Goal: Task Accomplishment & Management: Manage account settings

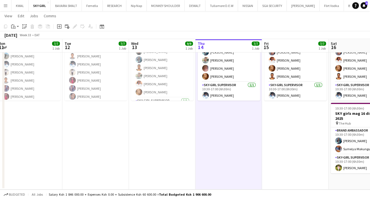
scroll to position [0, 136]
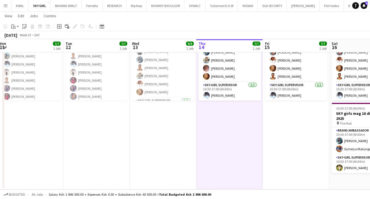
click at [224, 156] on app-date-cell "In progress 10:30-17:00 (6h30m) 7/7 SKY girls mag 16 distribution 2025 pin Imar…" at bounding box center [229, 102] width 67 height 173
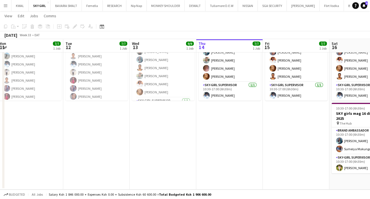
click at [246, 122] on app-date-cell "In progress 10:30-17:00 (6h30m) 7/7 SKY girls mag 16 distribution 2025 pin Imar…" at bounding box center [229, 102] width 67 height 173
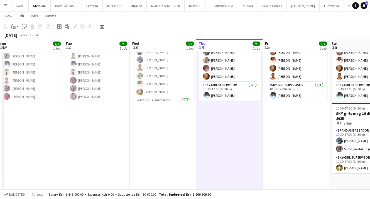
click at [131, 134] on app-date-cell "10:30-17:00 (6h30m) 9/9 SKY girls mag 16 distribution 2025 pin Imara 2 Roles Br…" at bounding box center [163, 102] width 67 height 173
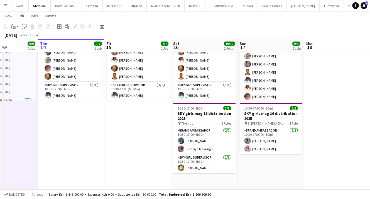
scroll to position [0, 188]
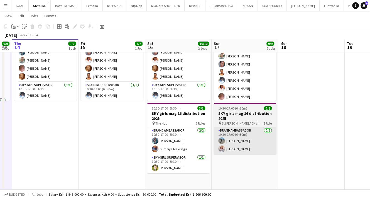
drag, startPoint x: 296, startPoint y: 155, endPoint x: 224, endPoint y: 140, distance: 74.3
click at [112, 128] on app-calendar-viewport "Mon 11 7/7 1 Job Tue 12 7/7 1 Job Wed 13 9/9 1 Job Thu 14 7/7 1 Job Fri 15 7/7 …" at bounding box center [185, 82] width 370 height 214
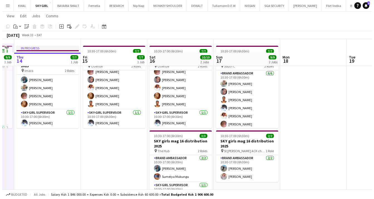
scroll to position [0, 0]
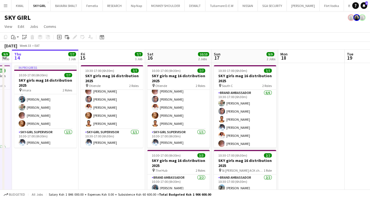
click at [278, 28] on app-page-menu "View Day view expanded Day view collapsed Month view Date picker Jump to today …" at bounding box center [185, 27] width 370 height 11
click at [192, 33] on app-toolbar "Copy Paste Paste Ctrl+V Paste with crew Ctrl+Shift+V Paste linked Job Delete Gr…" at bounding box center [185, 36] width 370 height 9
click at [6, 5] on app-icon "Menu" at bounding box center [5, 5] width 4 height 4
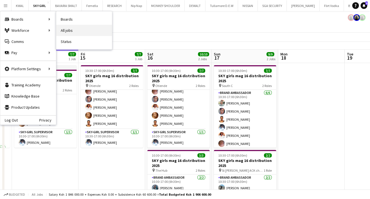
click at [63, 29] on link "All jobs" at bounding box center [84, 30] width 56 height 11
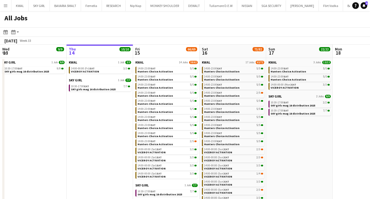
click at [267, 22] on div "All Jobs" at bounding box center [185, 19] width 370 height 16
click at [207, 25] on div "All Jobs" at bounding box center [185, 19] width 370 height 16
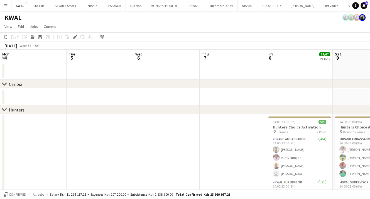
scroll to position [0, 192]
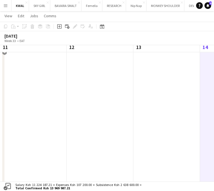
scroll to position [0, 236]
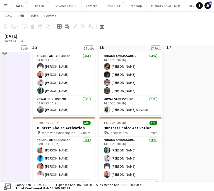
click at [198, 123] on app-date-cell "14:00-23:00 (9h) 5/5 Hunters Choice Activation pin Kapbrandy 2 Roles Brand Amba…" at bounding box center [196, 40] width 67 height 857
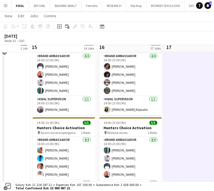
scroll to position [0, 237]
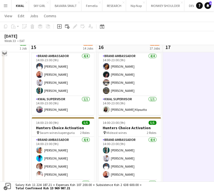
click at [5, 50] on app-icon "Expand/collapse" at bounding box center [4, 52] width 4 height 5
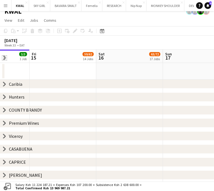
scroll to position [0, 0]
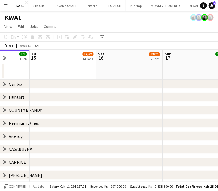
click at [4, 137] on icon at bounding box center [4, 136] width 2 height 4
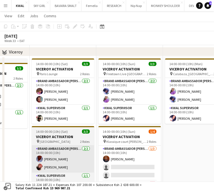
scroll to position [84, 0]
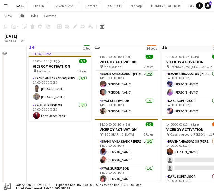
drag, startPoint x: 50, startPoint y: 155, endPoint x: 73, endPoint y: 149, distance: 23.1
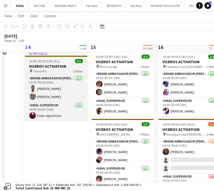
drag, startPoint x: 47, startPoint y: 66, endPoint x: 46, endPoint y: 69, distance: 3.4
click at [47, 66] on h3 "VICEROY ACTIVATION" at bounding box center [56, 66] width 62 height 5
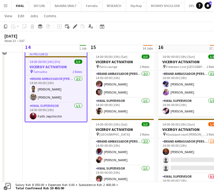
scroll to position [0, 177]
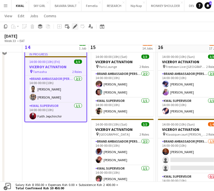
click at [75, 27] on icon "Edit" at bounding box center [75, 26] width 4 height 4
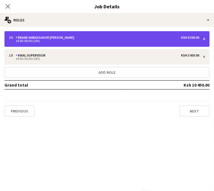
click at [157, 40] on div "14:00-00:00 (10h)" at bounding box center [104, 41] width 190 height 3
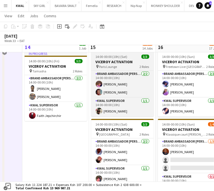
scroll to position [0, 177]
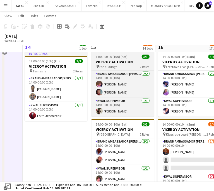
click at [122, 60] on h3 "VICEROY ACTIVATION" at bounding box center [122, 61] width 62 height 5
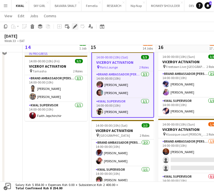
click at [75, 25] on icon at bounding box center [74, 26] width 3 height 3
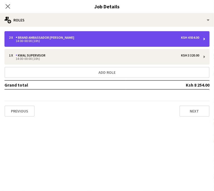
click at [76, 39] on div "Brand Ambassador [PERSON_NAME]" at bounding box center [46, 38] width 61 height 4
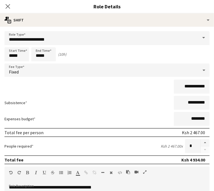
drag, startPoint x: 160, startPoint y: 54, endPoint x: 156, endPoint y: 63, distance: 10.2
click at [48, 54] on div "KWAL SUPERVISOR" at bounding box center [32, 55] width 32 height 4
type input "**********"
type input "*"
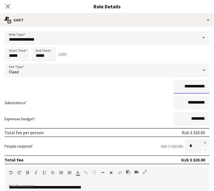
drag, startPoint x: 98, startPoint y: 87, endPoint x: 91, endPoint y: 88, distance: 7.3
click at [173, 88] on input "**********" at bounding box center [191, 87] width 36 height 14
type input "**********"
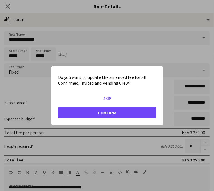
scroll to position [0, 0]
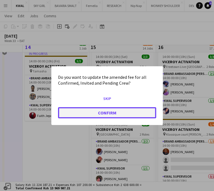
click at [145, 107] on button "Confirm" at bounding box center [107, 112] width 98 height 11
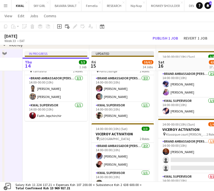
scroll to position [111, 0]
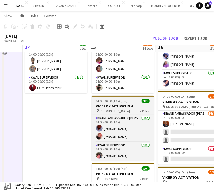
click at [115, 107] on h3 "VICEROY ACTIVATION" at bounding box center [122, 106] width 62 height 5
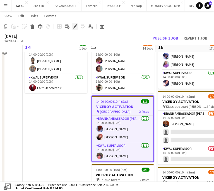
click at [75, 26] on icon "Edit" at bounding box center [75, 26] width 4 height 4
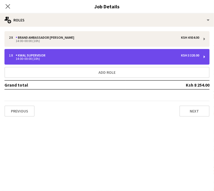
click at [171, 60] on div "14:00-00:00 (10h)" at bounding box center [104, 58] width 190 height 3
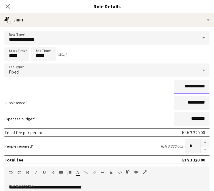
drag, startPoint x: 99, startPoint y: 86, endPoint x: 89, endPoint y: 88, distance: 10.5
click at [173, 87] on input "**********" at bounding box center [191, 87] width 36 height 14
type input "**********"
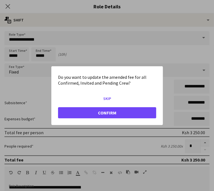
scroll to position [0, 0]
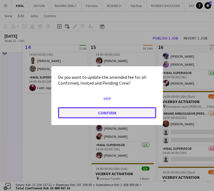
click at [140, 108] on button "Confirm" at bounding box center [107, 112] width 98 height 11
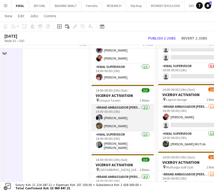
scroll to position [195, 0]
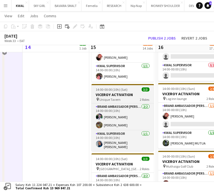
click at [127, 95] on h3 "VICEROY ACTIVATION" at bounding box center [122, 94] width 62 height 5
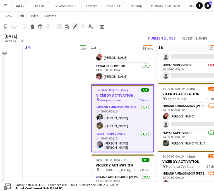
click at [75, 28] on icon "Edit" at bounding box center [75, 26] width 4 height 4
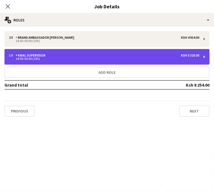
click at [175, 59] on div "14:00-00:00 (10h)" at bounding box center [104, 58] width 190 height 3
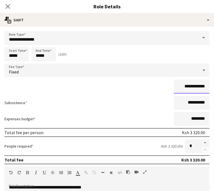
drag, startPoint x: 100, startPoint y: 87, endPoint x: 91, endPoint y: 87, distance: 8.9
click at [173, 87] on input "**********" at bounding box center [191, 87] width 36 height 14
type input "**********"
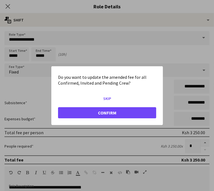
scroll to position [0, 0]
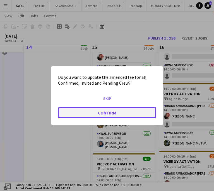
click at [141, 107] on button "Confirm" at bounding box center [107, 112] width 98 height 11
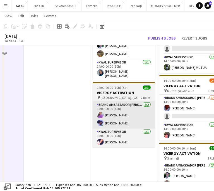
scroll to position [278, 0]
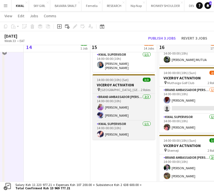
click at [126, 82] on h3 "VICEROY ACTIVATION" at bounding box center [123, 84] width 62 height 5
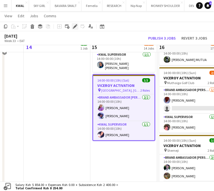
click at [75, 26] on icon at bounding box center [74, 26] width 3 height 3
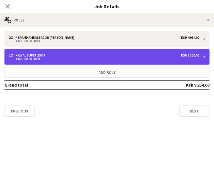
click at [153, 60] on div "14:00-00:00 (10h)" at bounding box center [104, 58] width 190 height 3
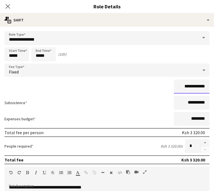
drag, startPoint x: 100, startPoint y: 87, endPoint x: 92, endPoint y: 86, distance: 7.9
click at [173, 86] on input "**********" at bounding box center [191, 87] width 36 height 14
type input "**********"
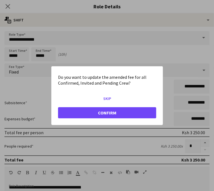
scroll to position [0, 0]
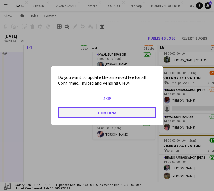
click at [142, 107] on button "Confirm" at bounding box center [107, 112] width 98 height 11
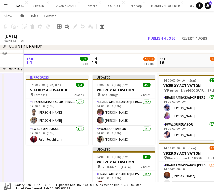
scroll to position [56, 0]
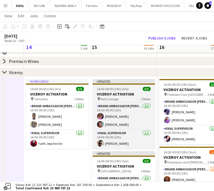
click at [121, 93] on h3 "VICEROY ACTIVATION" at bounding box center [123, 94] width 62 height 5
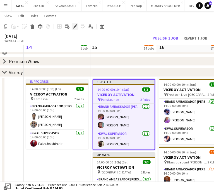
click at [75, 29] on div "Edit" at bounding box center [75, 26] width 7 height 7
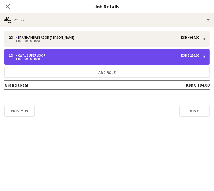
click at [173, 54] on div "1 x KWAL SUPERVISOR Ksh 3 250.00" at bounding box center [104, 55] width 190 height 4
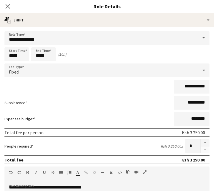
click at [192, 112] on button "Next" at bounding box center [194, 111] width 30 height 11
click at [35, 190] on button "Previous" at bounding box center [19, 186] width 30 height 11
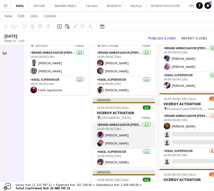
scroll to position [111, 0]
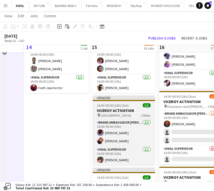
click at [113, 107] on span "14:00-00:00 (10h) (Sat)" at bounding box center [113, 105] width 32 height 4
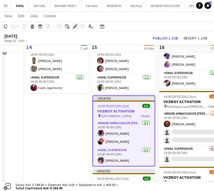
click at [76, 29] on div "Edit" at bounding box center [75, 26] width 7 height 7
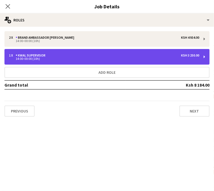
click at [48, 55] on div "KWAL SUPERVISOR" at bounding box center [32, 55] width 32 height 4
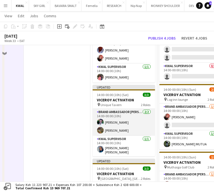
scroll to position [195, 0]
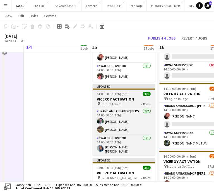
click at [118, 97] on h3 "VICEROY ACTIVATION" at bounding box center [123, 99] width 62 height 5
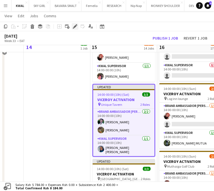
click at [74, 27] on icon at bounding box center [74, 26] width 3 height 3
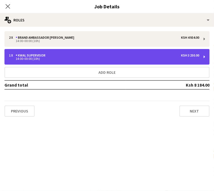
click at [171, 56] on div "1 x KWAL SUPERVISOR Ksh 3 250.00" at bounding box center [104, 55] width 190 height 4
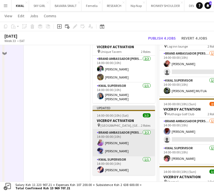
scroll to position [251, 0]
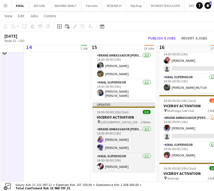
click at [114, 117] on h3 "VICEROY ACTIVATION" at bounding box center [123, 117] width 62 height 5
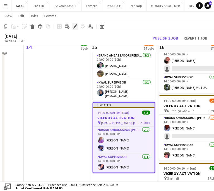
click at [75, 27] on icon "Edit" at bounding box center [75, 26] width 4 height 4
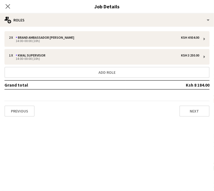
click at [6, 8] on button "Menu" at bounding box center [5, 5] width 11 height 11
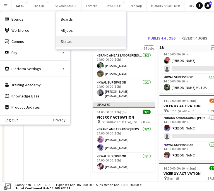
click at [73, 42] on link "Status" at bounding box center [91, 41] width 70 height 11
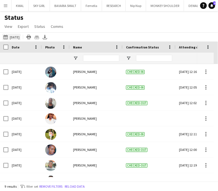
click at [11, 37] on button "14-08-2025 to 20-08-2025 Yesterday" at bounding box center [11, 37] width 18 height 7
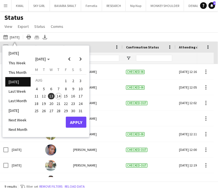
click at [52, 95] on span "13" at bounding box center [51, 96] width 7 height 7
click at [83, 95] on span "17" at bounding box center [80, 96] width 7 height 7
click at [80, 124] on button "Apply" at bounding box center [76, 122] width 21 height 11
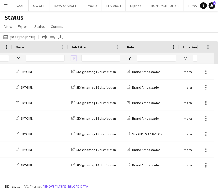
click at [73, 58] on span "Open Filter Menu" at bounding box center [73, 58] width 5 height 5
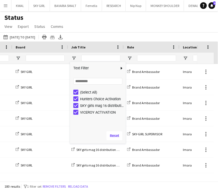
click at [73, 90] on div "(Select All)" at bounding box center [98, 92] width 56 height 7
type input "***"
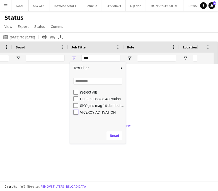
type input "**********"
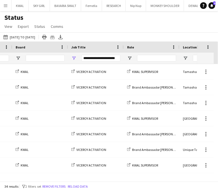
click at [94, 30] on div "Status View Views Default view New view Update view Delete view Edit name Custo…" at bounding box center [109, 22] width 218 height 19
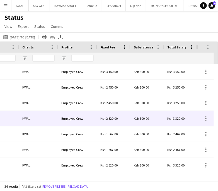
click at [109, 119] on span "Ksh 2 520.00" at bounding box center [108, 118] width 17 height 4
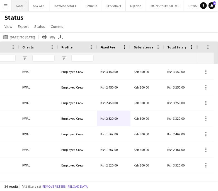
click at [17, 5] on button "KWAL Close" at bounding box center [19, 5] width 17 height 11
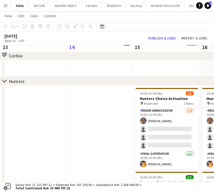
click at [4, 80] on icon "chevron-right" at bounding box center [4, 81] width 4 height 4
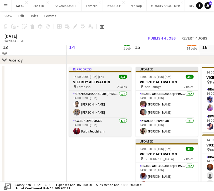
click at [85, 81] on h3 "VICEROY ACTIVATION" at bounding box center [100, 81] width 62 height 5
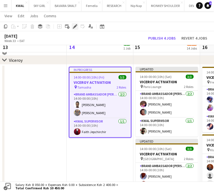
click at [73, 26] on icon "Edit" at bounding box center [75, 26] width 4 height 4
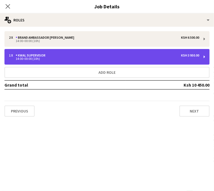
click at [166, 57] on div "14:00-00:00 (10h)" at bounding box center [104, 58] width 190 height 3
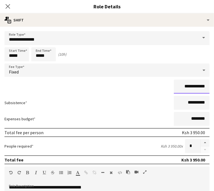
drag, startPoint x: 99, startPoint y: 86, endPoint x: 90, endPoint y: 86, distance: 8.6
click at [173, 86] on input "**********" at bounding box center [191, 87] width 36 height 14
type input "**********"
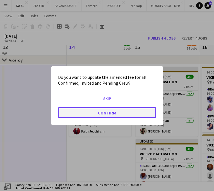
click at [148, 107] on button "Confirm" at bounding box center [107, 112] width 98 height 11
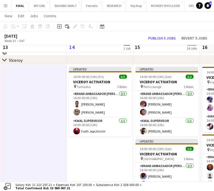
drag, startPoint x: 92, startPoint y: 81, endPoint x: 55, endPoint y: 62, distance: 42.0
click at [92, 80] on h3 "VICEROY ACTIVATION" at bounding box center [100, 81] width 62 height 5
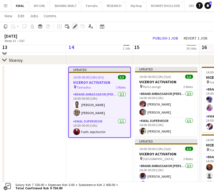
click at [73, 27] on icon "Edit" at bounding box center [75, 26] width 4 height 4
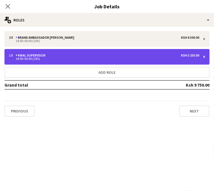
click at [48, 56] on div "KWAL SUPERVISOR" at bounding box center [32, 55] width 32 height 4
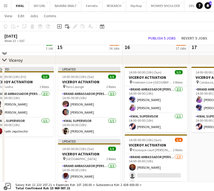
drag, startPoint x: 114, startPoint y: 158, endPoint x: 49, endPoint y: 155, distance: 65.5
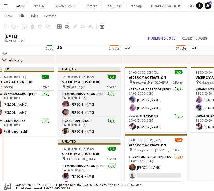
click at [88, 80] on h3 "VICEROY ACTIVATION" at bounding box center [89, 81] width 62 height 5
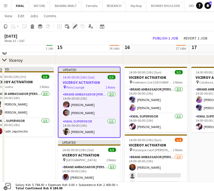
click at [73, 28] on icon at bounding box center [73, 27] width 1 height 1
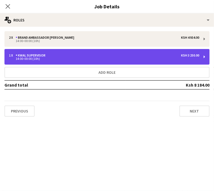
click at [163, 59] on div "14:00-00:00 (10h)" at bounding box center [104, 58] width 190 height 3
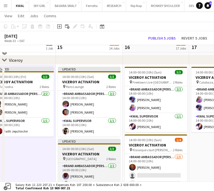
click at [88, 149] on span "14:00-00:00 (10h) (Sat)" at bounding box center [78, 149] width 32 height 4
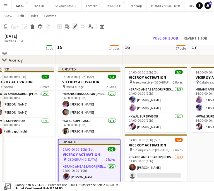
click at [75, 26] on icon at bounding box center [74, 26] width 3 height 3
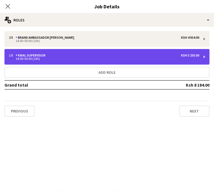
click at [175, 57] on div "14:00-00:00 (10h)" at bounding box center [104, 58] width 190 height 3
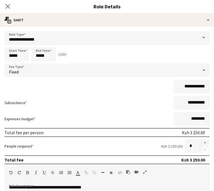
drag, startPoint x: 13, startPoint y: 173, endPoint x: 26, endPoint y: 164, distance: 16.2
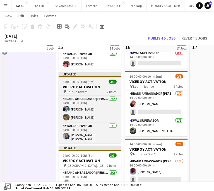
click at [88, 92] on div "pin Unique Tavern 2 Roles" at bounding box center [89, 91] width 62 height 4
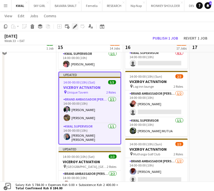
drag, startPoint x: 76, startPoint y: 26, endPoint x: 129, endPoint y: 68, distance: 67.9
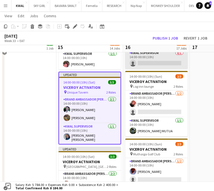
click at [76, 26] on icon "Edit" at bounding box center [75, 26] width 4 height 4
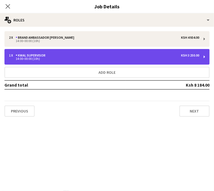
click at [168, 49] on div "1 x KWAL SUPERVISOR Ksh 3 250.00 14:00-00:00 (10h)" at bounding box center [106, 57] width 205 height 16
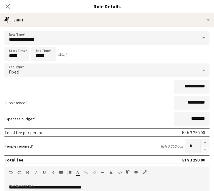
click at [4, 150] on div at bounding box center [3, 173] width 2 height 493
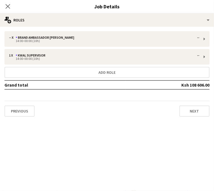
click at [79, 107] on h3 "VICEROY ACTIVATION" at bounding box center [89, 108] width 61 height 5
click at [74, 28] on icon "Edit" at bounding box center [75, 26] width 4 height 4
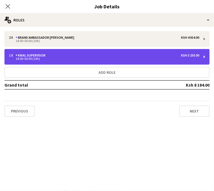
click at [167, 58] on div "14:00-00:00 (10h)" at bounding box center [104, 58] width 190 height 3
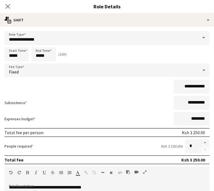
click at [16, 136] on app-date-cell "Updated 14:00-00:00 (10h) (Fri) 3/3 VICEROY ACTIVATION pin Tamasha 2 Roles Bran…" at bounding box center [23, 173] width 67 height 496
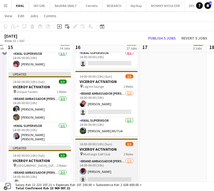
drag, startPoint x: 138, startPoint y: 134, endPoint x: 62, endPoint y: 143, distance: 76.5
click at [60, 144] on app-calendar-viewport "Mon 11 Tue 12 Wed 13 Thu 14 3/3 1 Job Fri 15 59/62 14 Jobs Sat 16 63/72 17 Jobs…" at bounding box center [107, 134] width 214 height 727
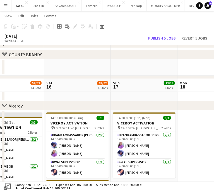
scroll to position [111, 0]
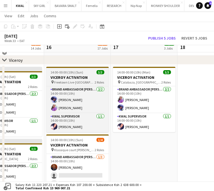
click at [72, 79] on h3 "VICEROY ACTIVATION" at bounding box center [77, 77] width 62 height 5
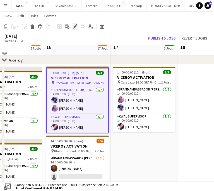
click at [74, 27] on icon at bounding box center [74, 26] width 3 height 3
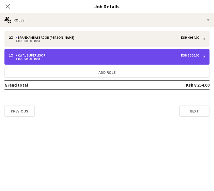
click at [153, 58] on div "14:00-00:00 (10h)" at bounding box center [104, 58] width 190 height 3
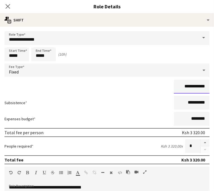
drag, startPoint x: 98, startPoint y: 87, endPoint x: 92, endPoint y: 86, distance: 5.3
click at [173, 86] on input "**********" at bounding box center [191, 87] width 36 height 14
type input "**********"
click at [151, 141] on mat-expansion-panel "pencil3 General details 2 x Brand Ambassador kwal Ksh 4 934.00 14:00-00:00 (10h…" at bounding box center [107, 109] width 214 height 164
click at [10, 6] on icon "Close pop-in" at bounding box center [7, 6] width 5 height 5
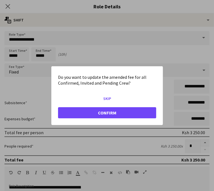
scroll to position [0, 0]
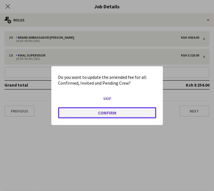
click at [137, 107] on button "Confirm" at bounding box center [107, 112] width 98 height 11
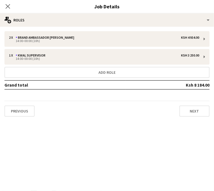
scroll to position [139, 0]
click at [77, 120] on h3 "VICEROY ACTIVATION" at bounding box center [77, 122] width 62 height 5
click at [75, 26] on icon at bounding box center [74, 26] width 3 height 3
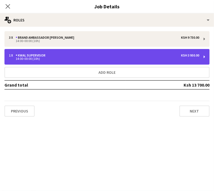
click at [156, 60] on div "14:00-00:00 (10h)" at bounding box center [104, 58] width 190 height 3
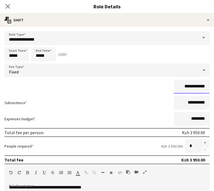
click at [173, 86] on input "**********" at bounding box center [191, 87] width 36 height 14
drag, startPoint x: 95, startPoint y: 87, endPoint x: 91, endPoint y: 86, distance: 4.0
click at [173, 86] on input "**********" at bounding box center [191, 87] width 36 height 14
type input "**********"
click at [10, 8] on icon "Close pop-in" at bounding box center [7, 6] width 5 height 5
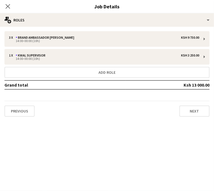
scroll to position [251, 0]
click at [69, 91] on h3 "VICEROY ACTIVATION" at bounding box center [77, 91] width 62 height 5
click at [73, 25] on icon "Edit" at bounding box center [75, 26] width 4 height 4
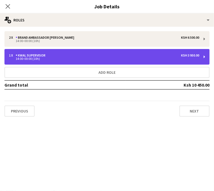
click at [169, 55] on div "1 x KWAL SUPERVISOR Ksh 3 950.00" at bounding box center [104, 55] width 190 height 4
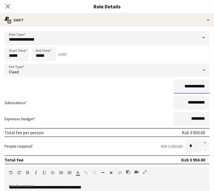
drag, startPoint x: 99, startPoint y: 87, endPoint x: 90, endPoint y: 88, distance: 9.0
click at [173, 88] on input "**********" at bounding box center [191, 87] width 36 height 14
type input "**********"
click at [10, 5] on icon "Close pop-in" at bounding box center [7, 6] width 5 height 5
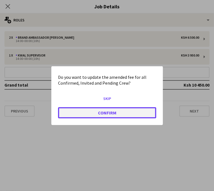
click at [137, 107] on button "Confirm" at bounding box center [107, 112] width 98 height 11
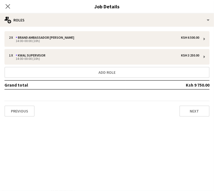
scroll to position [334, 0]
click at [70, 79] on h3 "VICEROY ACTIVATION" at bounding box center [77, 80] width 62 height 5
click at [75, 28] on icon "Edit" at bounding box center [75, 26] width 4 height 4
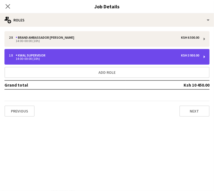
click at [174, 59] on div "14:00-00:00 (10h)" at bounding box center [104, 58] width 190 height 3
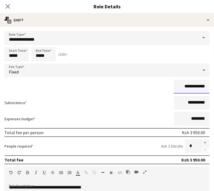
drag, startPoint x: 95, startPoint y: 87, endPoint x: 91, endPoint y: 87, distance: 3.9
click at [173, 87] on input "**********" at bounding box center [191, 87] width 36 height 14
type input "**********"
click at [10, 6] on icon "Close pop-in" at bounding box center [7, 6] width 5 height 5
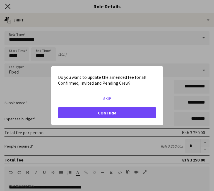
scroll to position [0, 0]
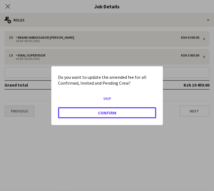
drag, startPoint x: 142, startPoint y: 105, endPoint x: 138, endPoint y: 113, distance: 8.8
click at [142, 107] on button "Confirm" at bounding box center [107, 112] width 98 height 11
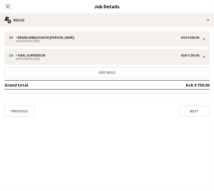
scroll to position [334, 0]
click at [73, 152] on h3 "VICEROY ACTIVATION" at bounding box center [77, 152] width 62 height 5
click at [75, 27] on icon "Edit" at bounding box center [75, 26] width 4 height 4
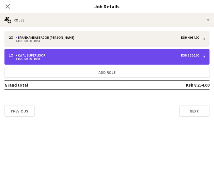
click at [160, 60] on div "1 x KWAL SUPERVISOR Ksh 3 320.00 14:00-00:00 (10h)" at bounding box center [106, 57] width 205 height 16
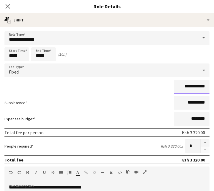
drag, startPoint x: 98, startPoint y: 87, endPoint x: 94, endPoint y: 86, distance: 3.9
click at [173, 86] on input "**********" at bounding box center [191, 87] width 36 height 14
type input "**********"
click at [10, 6] on icon at bounding box center [7, 6] width 5 height 5
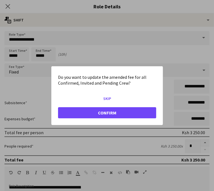
scroll to position [0, 0]
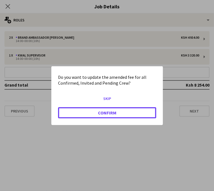
drag, startPoint x: 142, startPoint y: 106, endPoint x: 52, endPoint y: 139, distance: 95.8
click at [141, 108] on button "Confirm" at bounding box center [107, 112] width 98 height 11
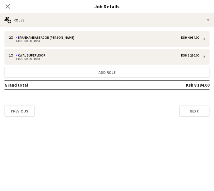
scroll to position [473, 0]
click at [74, 90] on span "The mark hotel" at bounding box center [65, 92] width 22 height 4
click at [74, 28] on icon "Edit" at bounding box center [75, 26] width 4 height 4
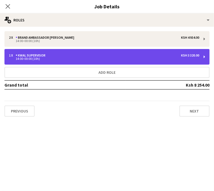
click at [48, 57] on div "KWAL SUPERVISOR" at bounding box center [32, 55] width 32 height 4
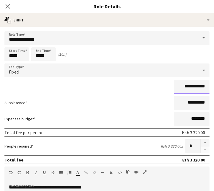
drag, startPoint x: 97, startPoint y: 87, endPoint x: 93, endPoint y: 87, distance: 3.6
click at [173, 87] on input "**********" at bounding box center [191, 87] width 36 height 14
drag, startPoint x: 98, startPoint y: 87, endPoint x: 94, endPoint y: 86, distance: 3.9
click at [173, 86] on input "**********" at bounding box center [191, 87] width 36 height 14
type input "**********"
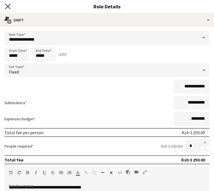
click at [10, 8] on icon at bounding box center [7, 6] width 5 height 5
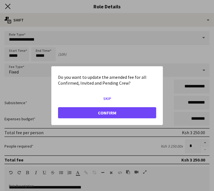
scroll to position [0, 0]
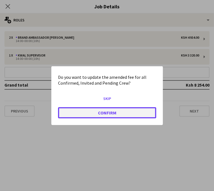
click at [137, 107] on button "Confirm" at bounding box center [107, 112] width 98 height 11
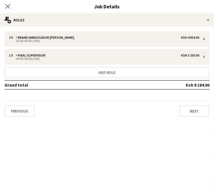
scroll to position [473, 0]
click at [78, 153] on span "14:00-00:00 (10h) (Sun)" at bounding box center [67, 154] width 33 height 4
click at [73, 27] on icon at bounding box center [74, 26] width 3 height 3
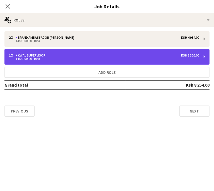
click at [157, 58] on div "14:00-00:00 (10h)" at bounding box center [104, 58] width 190 height 3
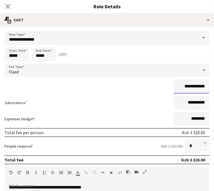
click at [173, 87] on input "**********" at bounding box center [191, 87] width 36 height 14
click at [173, 86] on input "**********" at bounding box center [191, 87] width 36 height 14
drag, startPoint x: 98, startPoint y: 86, endPoint x: 95, endPoint y: 86, distance: 3.1
click at [173, 86] on input "**********" at bounding box center [191, 87] width 36 height 14
click at [173, 87] on input "**********" at bounding box center [191, 87] width 36 height 14
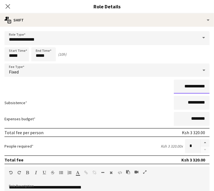
click at [173, 87] on input "**********" at bounding box center [191, 87] width 36 height 14
drag, startPoint x: 98, startPoint y: 87, endPoint x: 94, endPoint y: 87, distance: 3.6
click at [173, 87] on input "**********" at bounding box center [191, 87] width 36 height 14
type input "**********"
click at [10, 6] on icon at bounding box center [7, 6] width 5 height 5
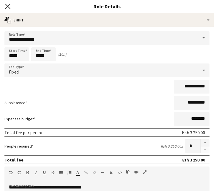
scroll to position [0, 0]
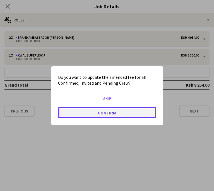
click at [135, 109] on button "Confirm" at bounding box center [107, 112] width 98 height 11
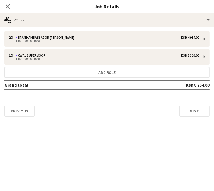
scroll to position [567, 0]
